Goal: Obtain resource: Obtain resource

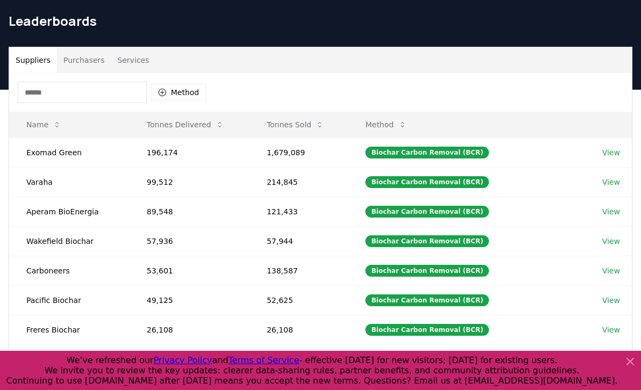
scroll to position [38, 0]
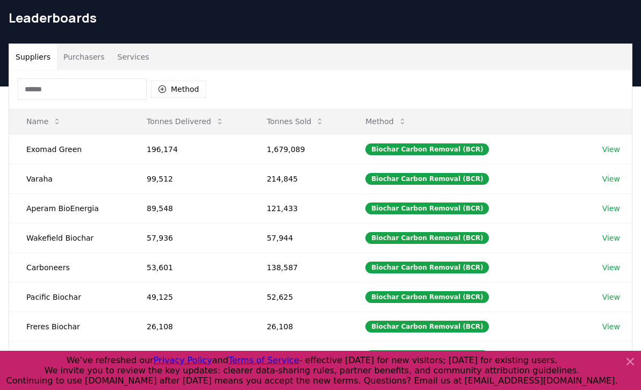
click at [631, 362] on icon at bounding box center [630, 361] width 13 height 13
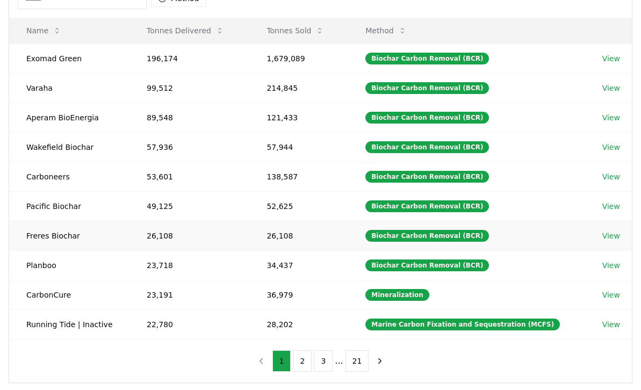
scroll to position [122, 0]
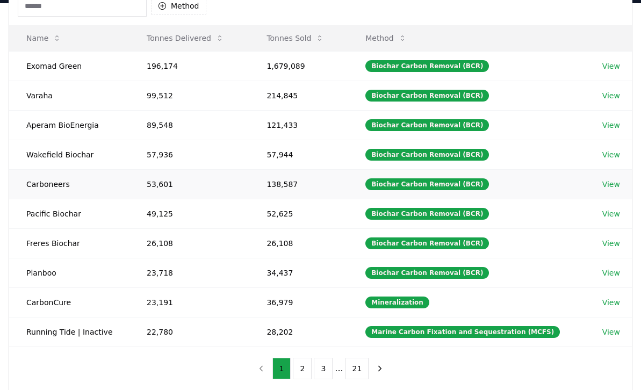
click at [610, 184] on link "View" at bounding box center [612, 184] width 18 height 11
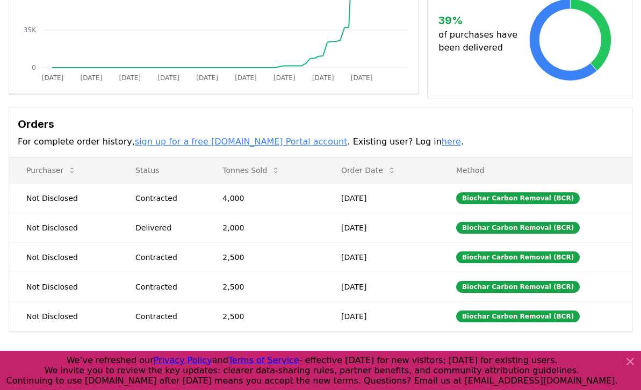
scroll to position [217, 0]
click at [631, 362] on icon at bounding box center [630, 361] width 13 height 13
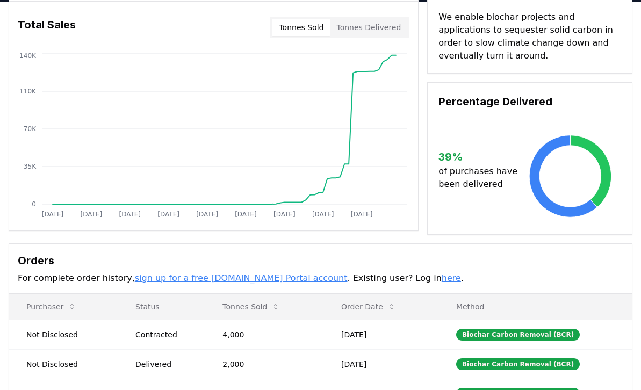
scroll to position [109, 0]
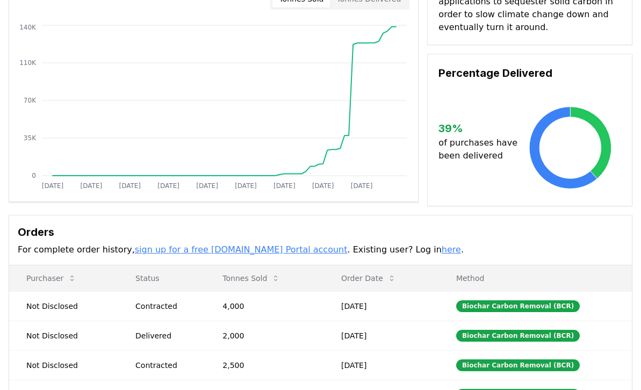
click at [202, 245] on link "sign up for a free [DOMAIN_NAME] Portal account" at bounding box center [241, 250] width 213 height 10
